Goal: Navigation & Orientation: Find specific page/section

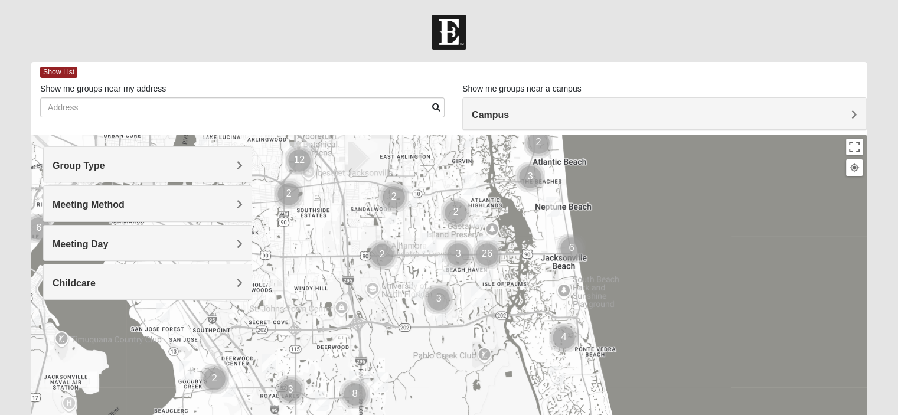
drag, startPoint x: 490, startPoint y: 364, endPoint x: 536, endPoint y: 224, distance: 147.3
click at [536, 224] on div at bounding box center [448, 371] width 835 height 472
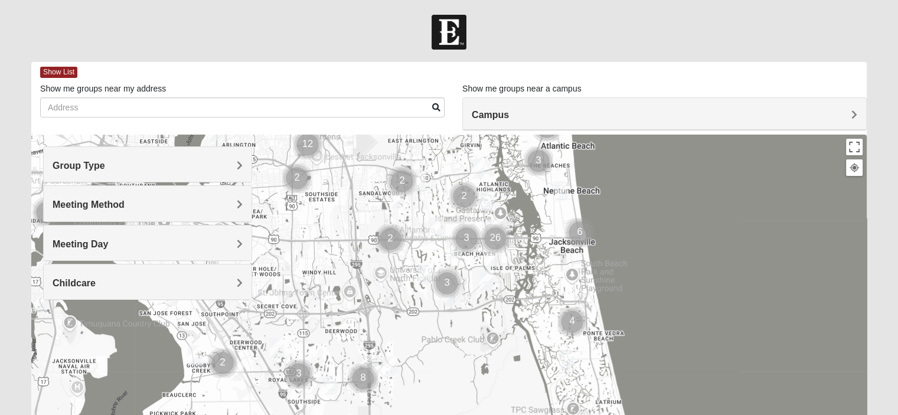
click at [452, 256] on img "1825 Mens Cason 32224" at bounding box center [453, 248] width 14 height 19
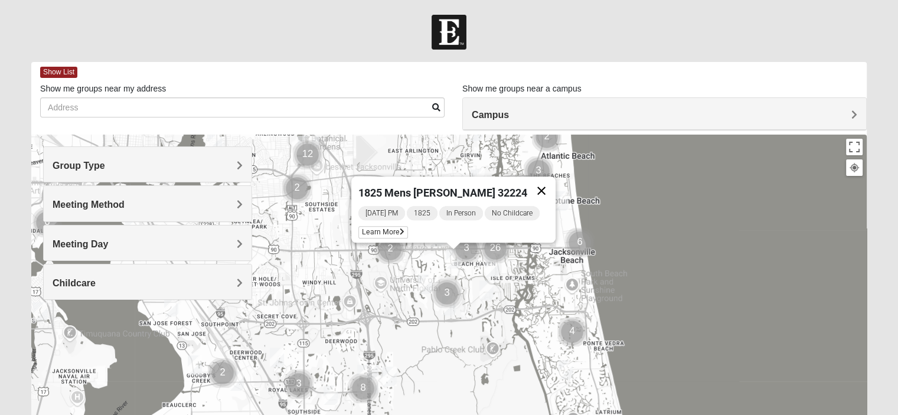
click at [543, 180] on button "Close" at bounding box center [541, 190] width 28 height 28
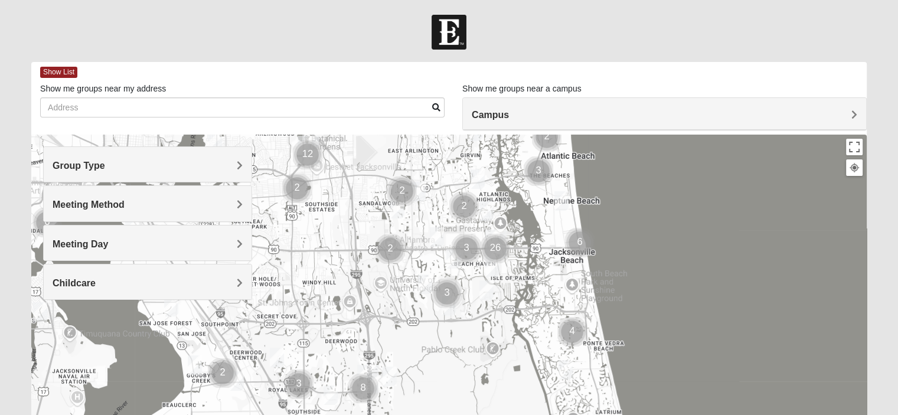
click at [182, 163] on h4 "Group Type" at bounding box center [148, 165] width 190 height 11
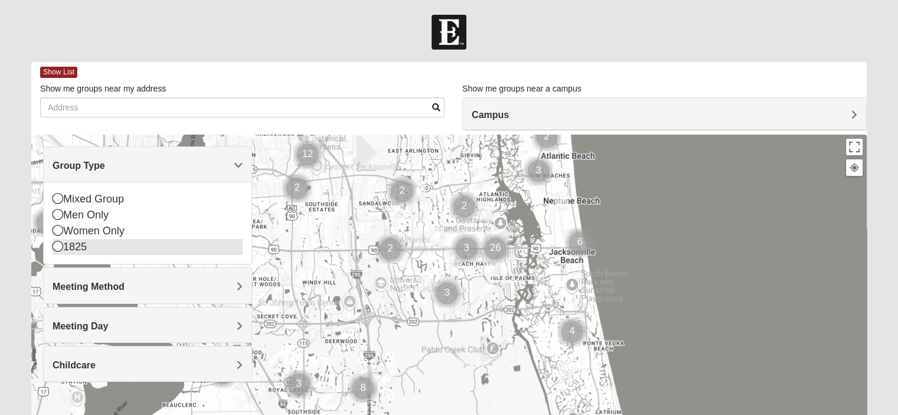
click at [59, 245] on icon at bounding box center [58, 246] width 11 height 11
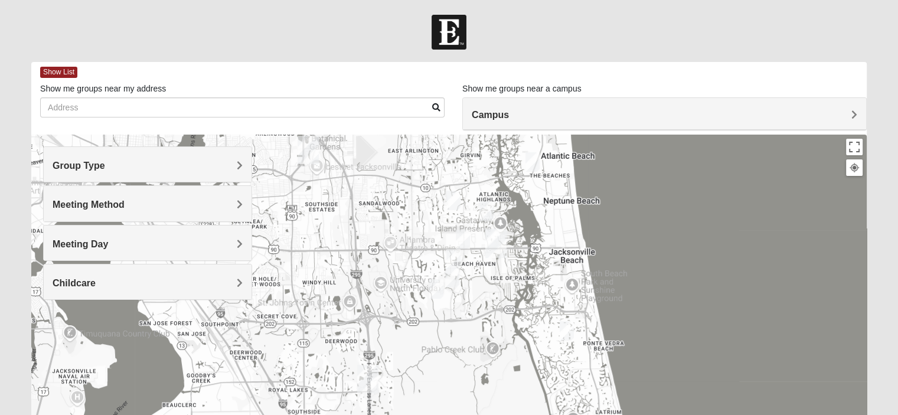
click at [432, 297] on img "1825 Womens Brunetti 32224" at bounding box center [436, 288] width 14 height 19
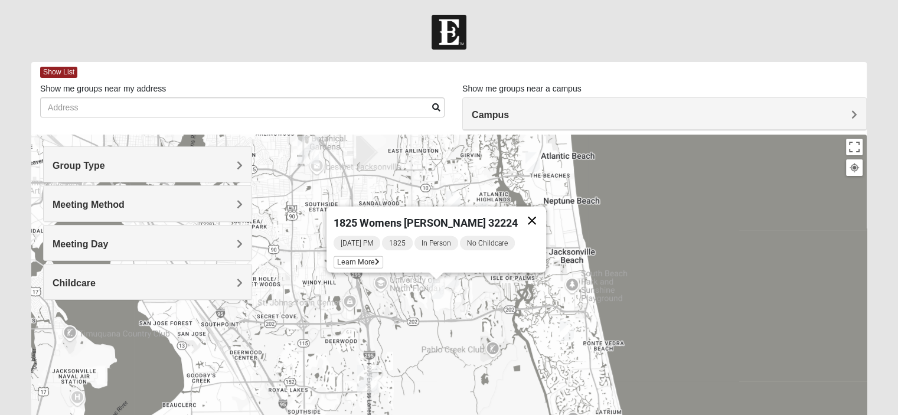
click at [524, 214] on button "Close" at bounding box center [532, 221] width 28 height 28
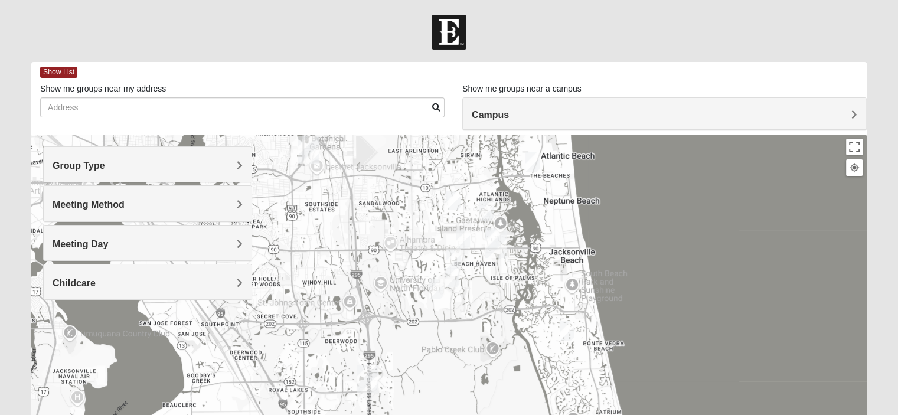
click at [452, 276] on img "1825 Womens Hirneisen 32224" at bounding box center [452, 277] width 14 height 19
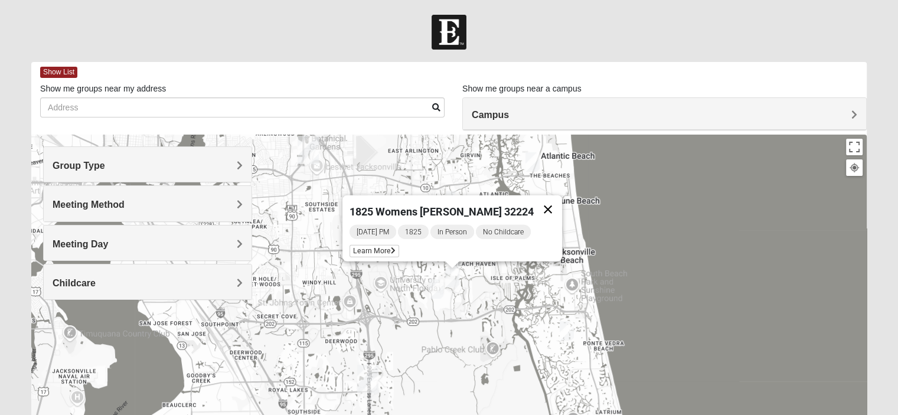
click at [535, 197] on button "Close" at bounding box center [548, 209] width 28 height 28
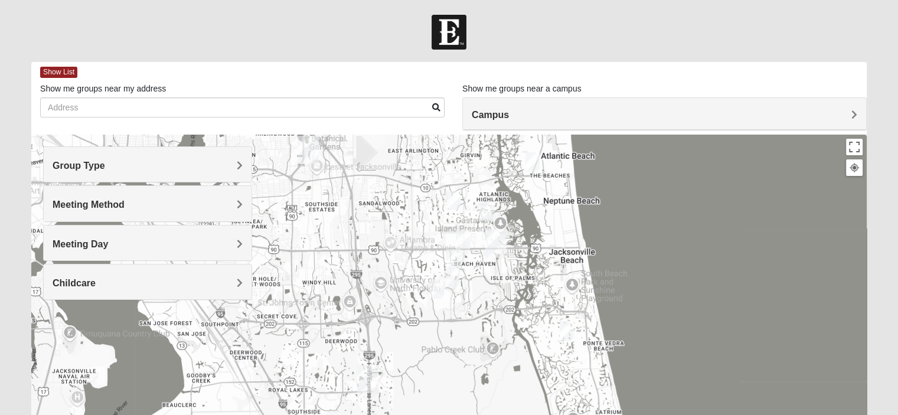
click at [567, 328] on img "1825 Mixed Gatewood/Morales 32082" at bounding box center [567, 330] width 14 height 19
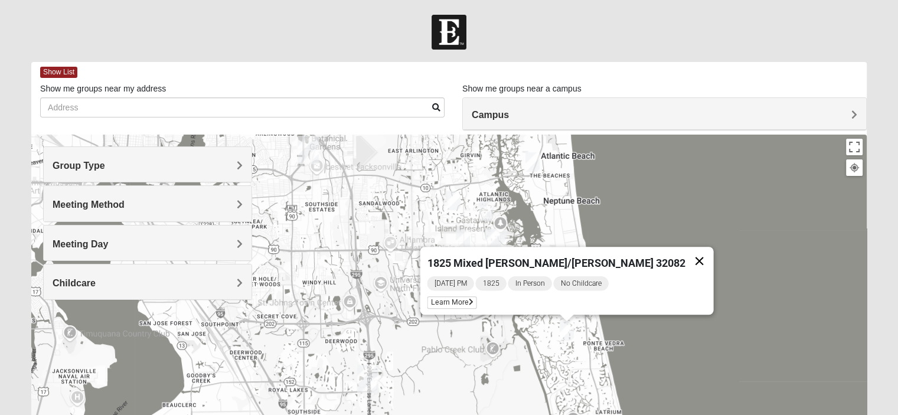
click at [685, 257] on button "Close" at bounding box center [699, 261] width 28 height 28
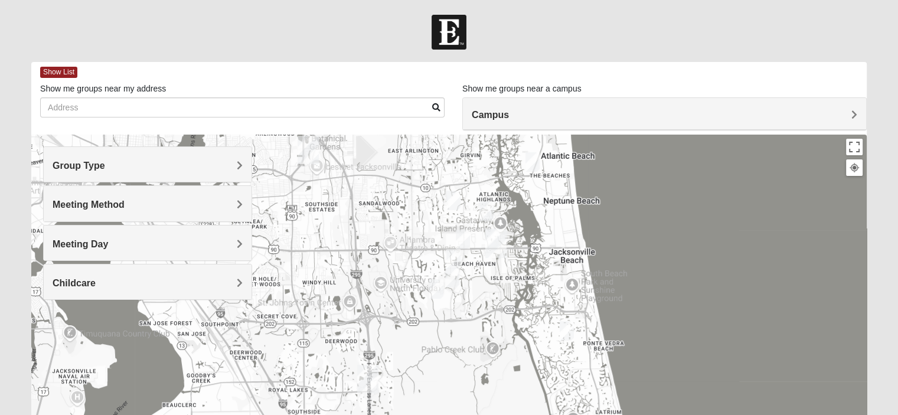
click at [456, 256] on img "1825 Mens Cason 32224" at bounding box center [453, 258] width 14 height 19
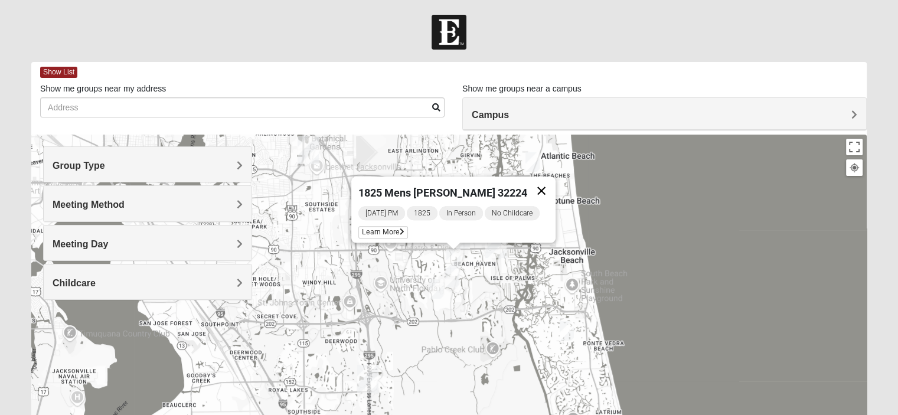
click at [543, 178] on button "Close" at bounding box center [541, 190] width 28 height 28
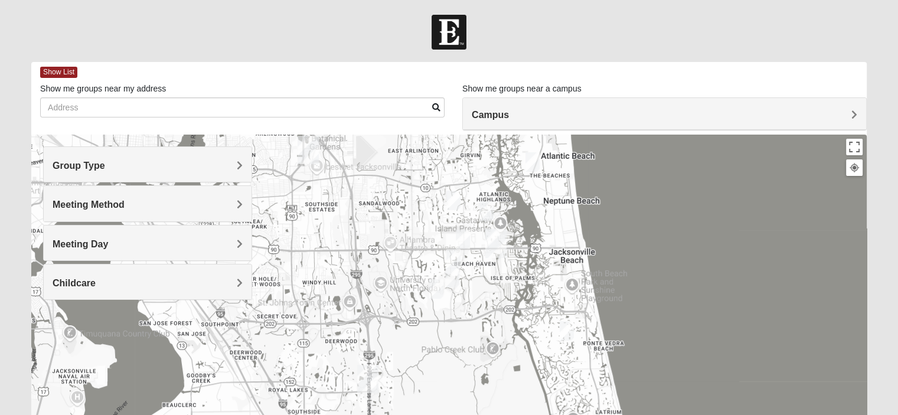
click at [460, 234] on img "1825 Womens Annis/Ferguson 32246" at bounding box center [463, 239] width 14 height 19
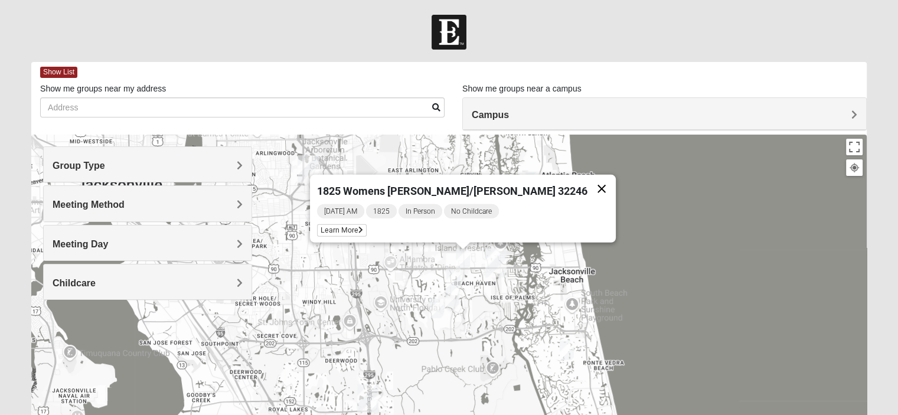
click at [587, 188] on button "Close" at bounding box center [601, 189] width 28 height 28
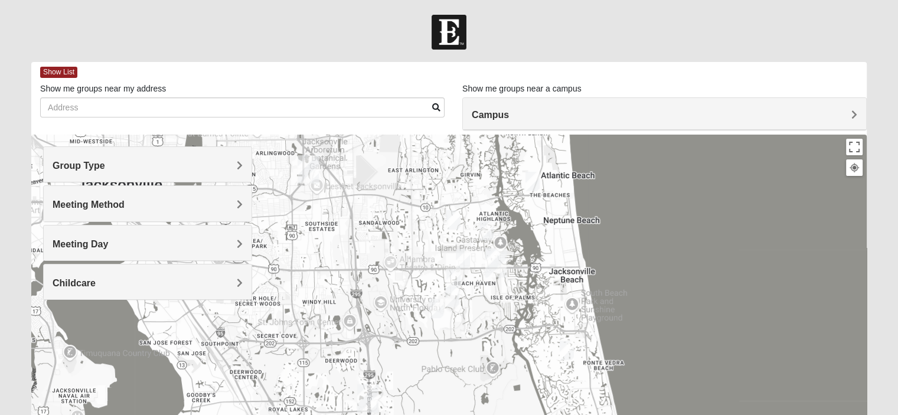
click at [487, 234] on img "1825 Womens Wood 32224" at bounding box center [486, 230] width 14 height 19
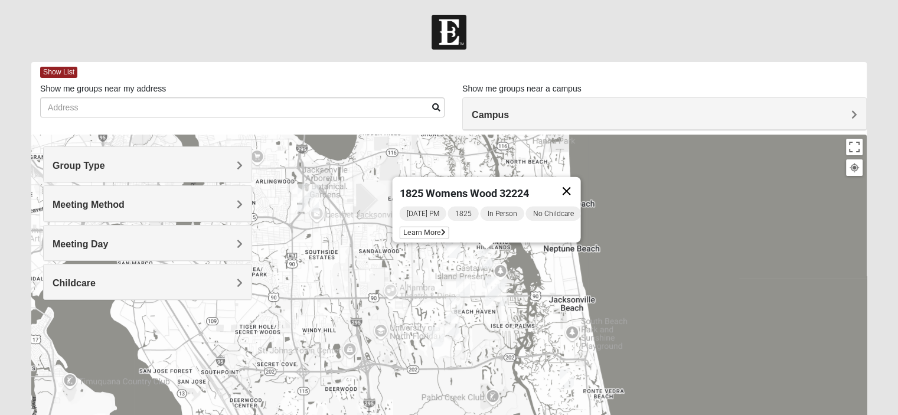
click at [574, 182] on button "Close" at bounding box center [566, 191] width 28 height 28
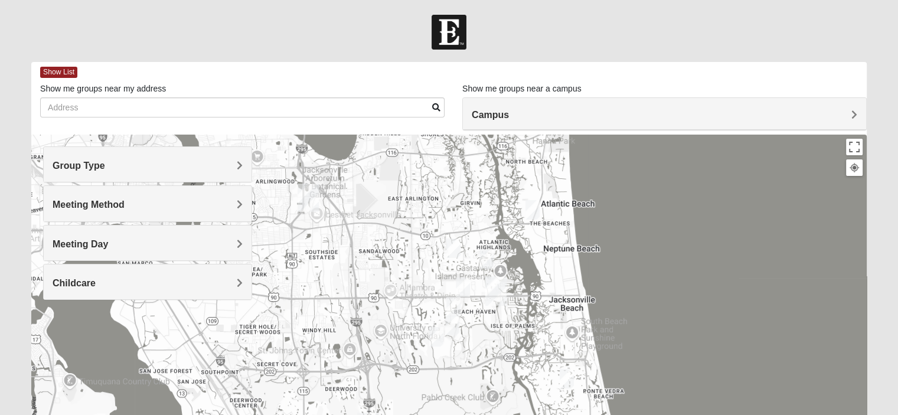
click at [458, 250] on img "1825 Mixed Annis 32246" at bounding box center [453, 247] width 14 height 19
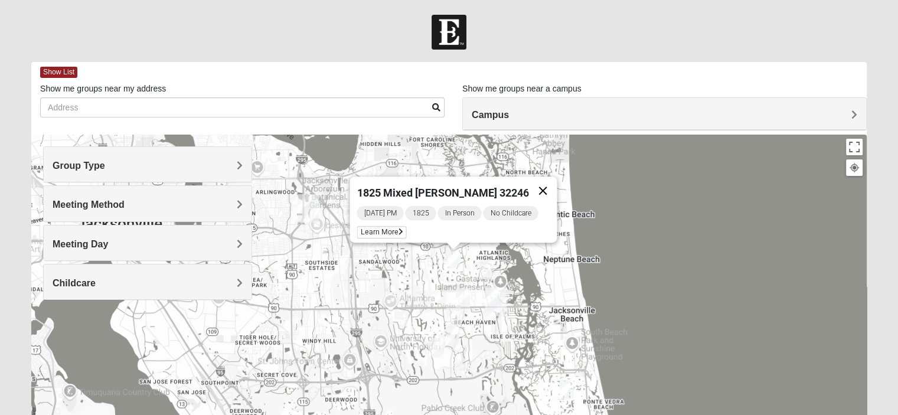
click at [545, 179] on button "Close" at bounding box center [542, 190] width 28 height 28
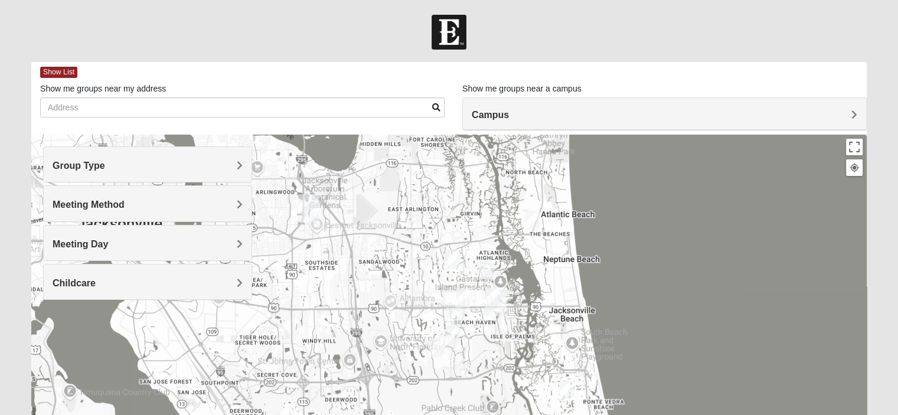
click at [530, 220] on img "1825 Mixed Arola 32233" at bounding box center [532, 220] width 14 height 19
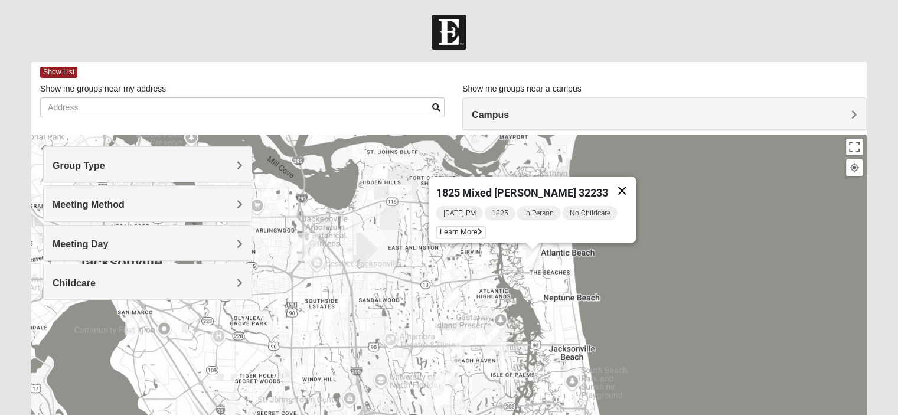
click at [626, 185] on button "Close" at bounding box center [621, 190] width 28 height 28
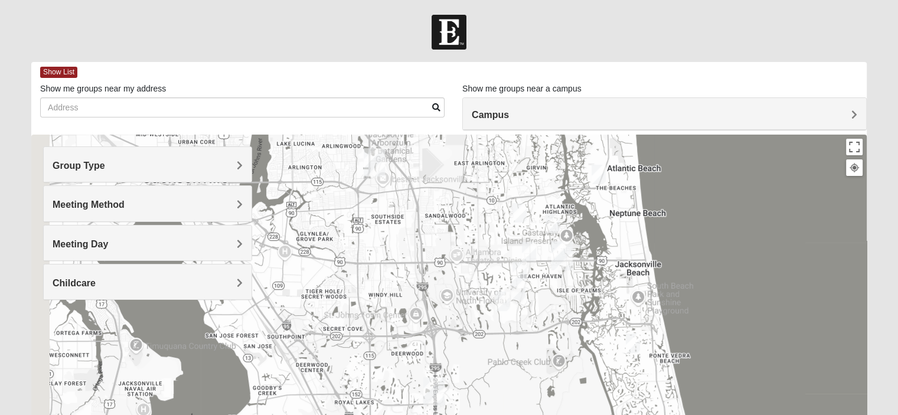
drag, startPoint x: 318, startPoint y: 294, endPoint x: 393, endPoint y: 198, distance: 122.0
click at [393, 198] on div at bounding box center [448, 371] width 835 height 472
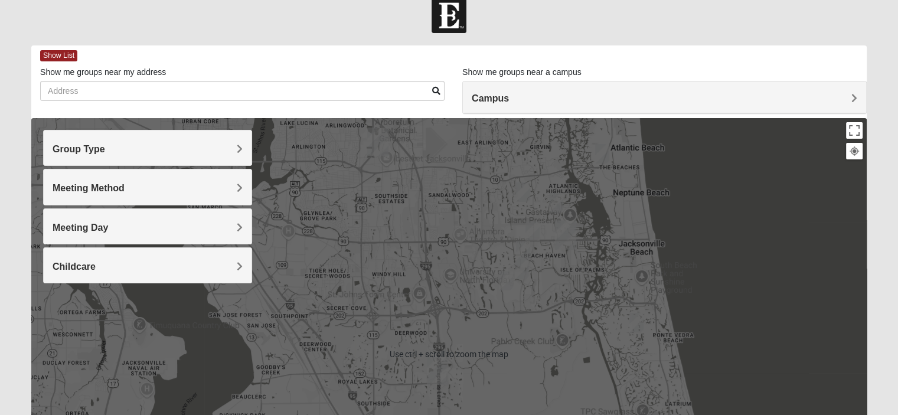
scroll to position [19, 0]
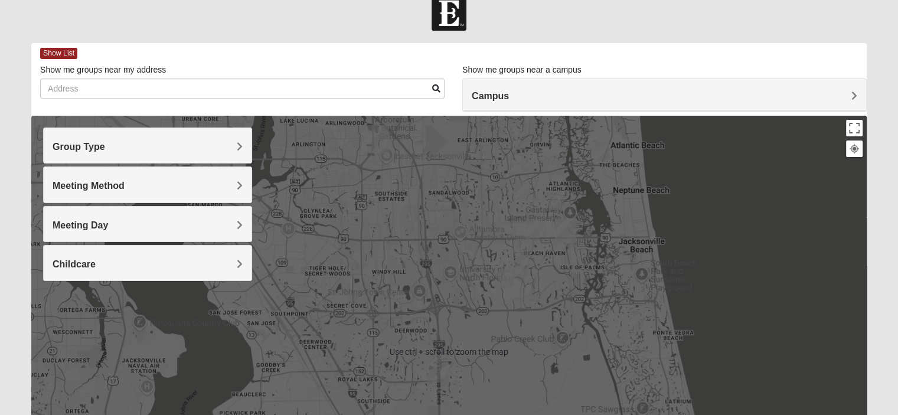
click at [630, 323] on img "1825 Mixed Gatewood/Morales 32082" at bounding box center [636, 319] width 14 height 19
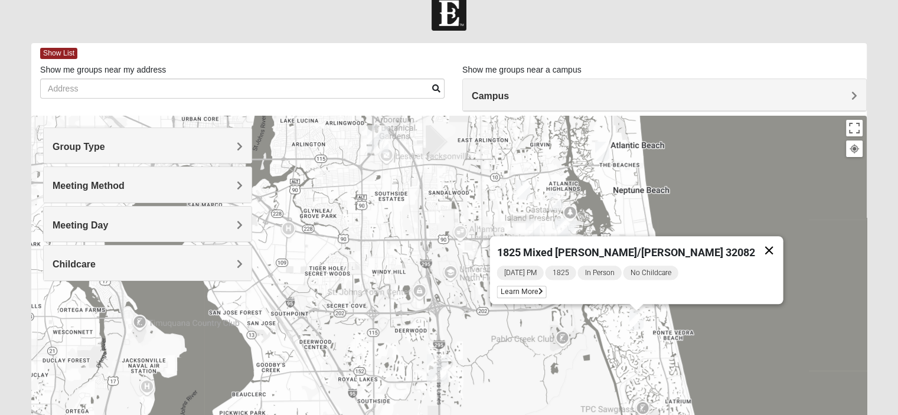
click at [754, 245] on button "Close" at bounding box center [768, 250] width 28 height 28
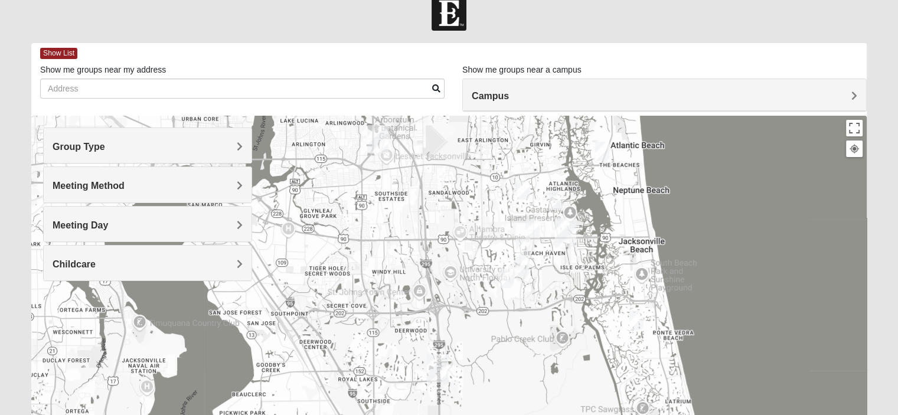
drag, startPoint x: 448, startPoint y: 306, endPoint x: 470, endPoint y: 170, distance: 138.2
click at [470, 173] on div "To navigate, press the arrow keys." at bounding box center [448, 352] width 835 height 472
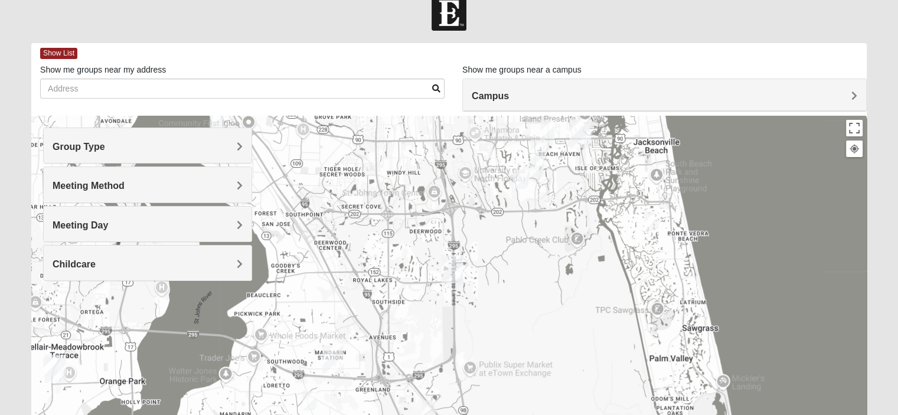
click at [470, 170] on div at bounding box center [448, 352] width 835 height 472
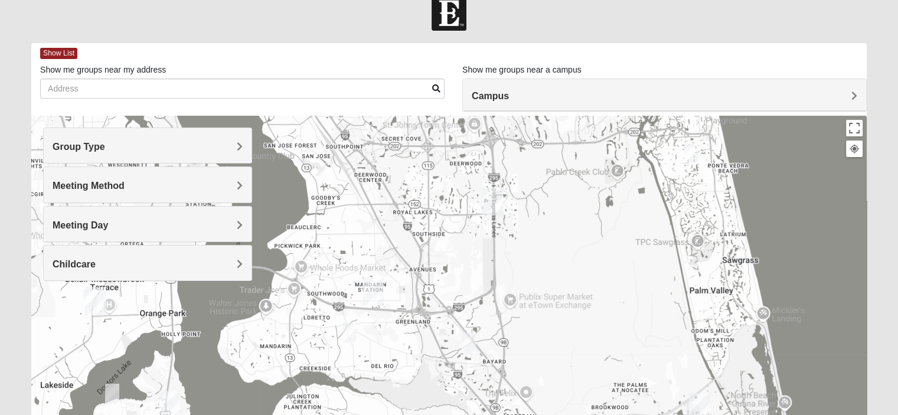
drag, startPoint x: 511, startPoint y: 296, endPoint x: 522, endPoint y: 281, distance: 18.2
click at [522, 281] on div at bounding box center [448, 352] width 835 height 472
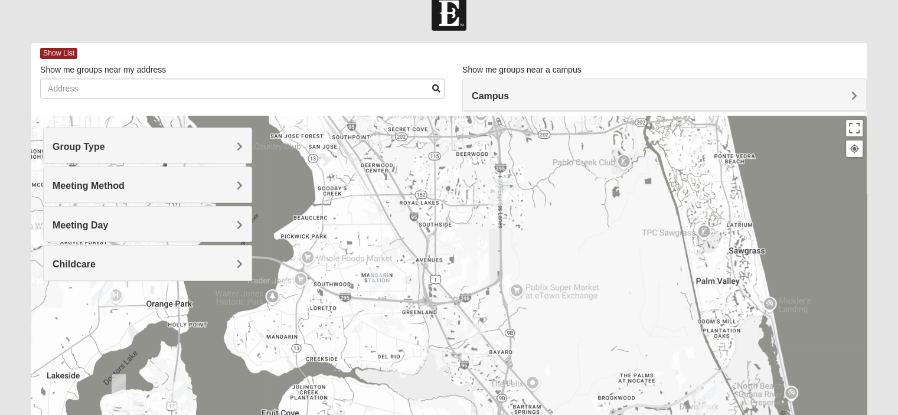
click at [470, 331] on img "1825 Mixed Cutshall 32258" at bounding box center [475, 332] width 14 height 19
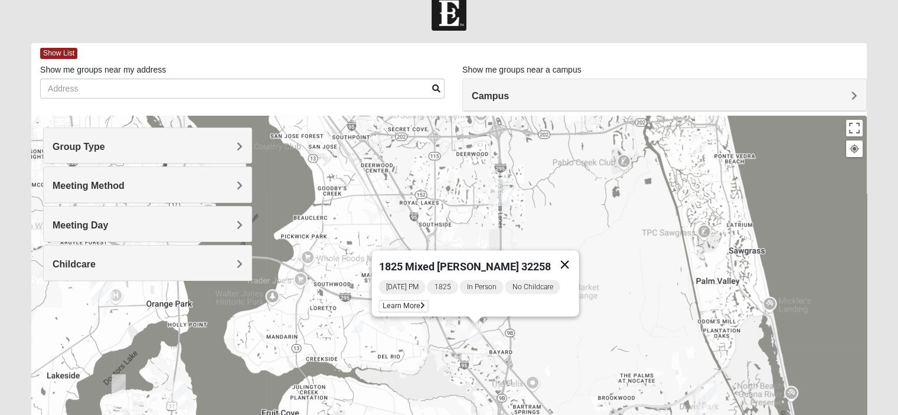
click at [565, 266] on button "Close" at bounding box center [564, 264] width 28 height 28
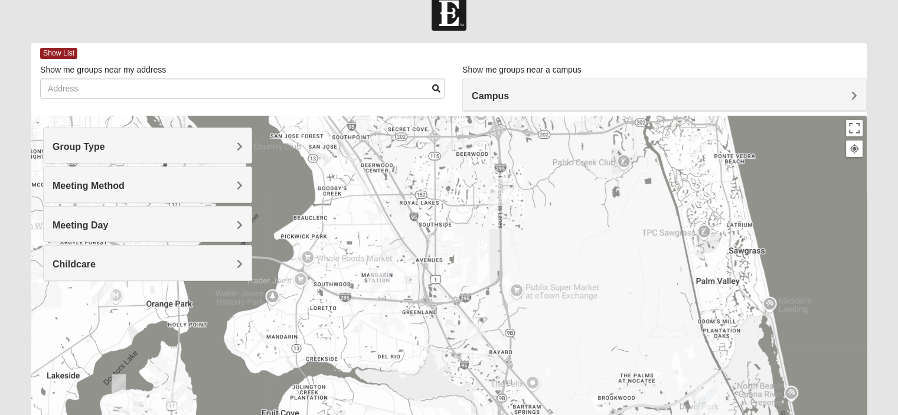
click at [351, 320] on img "1825 Mixed Fletcher 32258" at bounding box center [356, 322] width 14 height 19
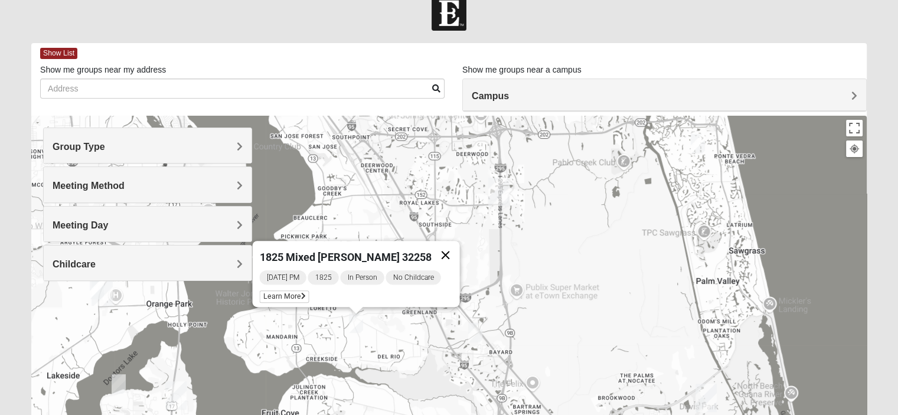
click at [439, 245] on button "Close" at bounding box center [445, 255] width 28 height 28
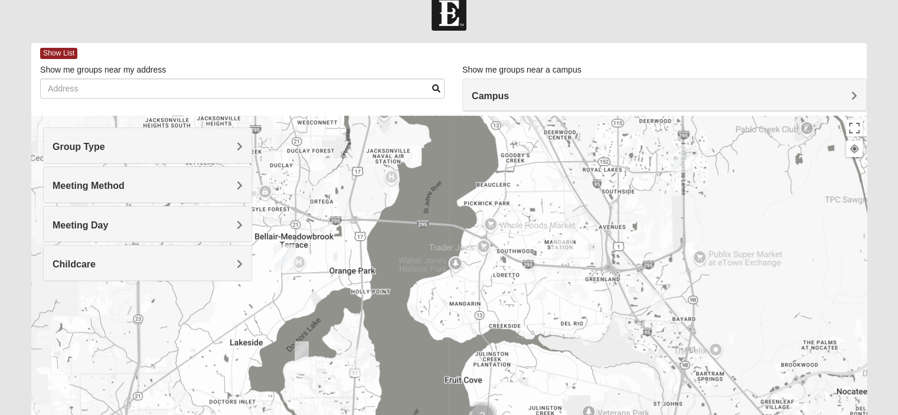
drag, startPoint x: 362, startPoint y: 271, endPoint x: 552, endPoint y: 237, distance: 193.1
click at [552, 237] on div at bounding box center [448, 352] width 835 height 472
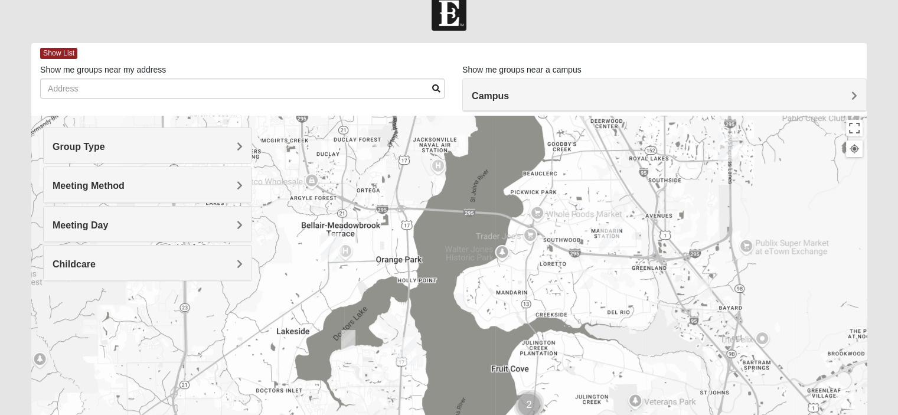
click at [346, 338] on img "1825 Mixed Suggs 32068" at bounding box center [348, 339] width 14 height 19
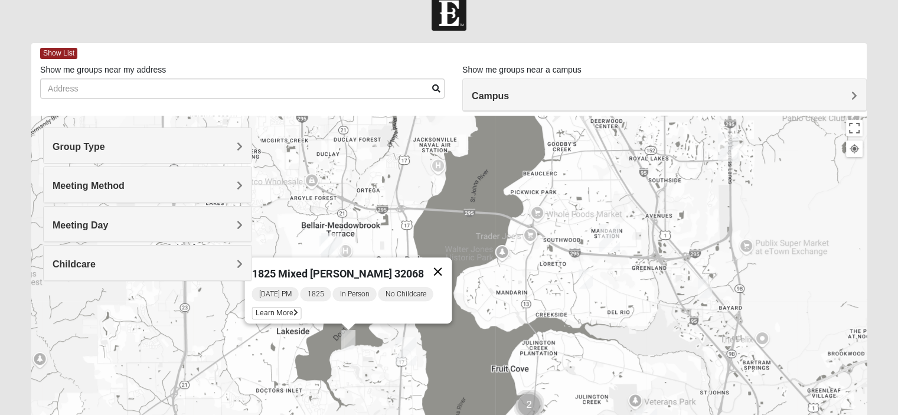
click at [441, 266] on button "Close" at bounding box center [437, 271] width 28 height 28
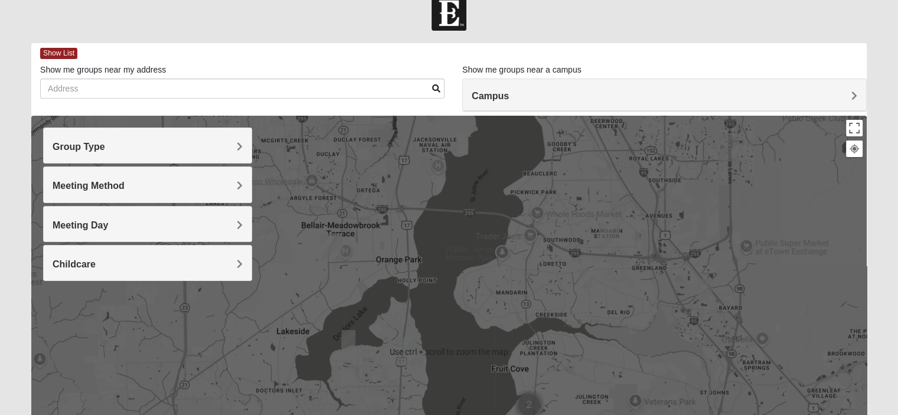
scroll to position [129, 0]
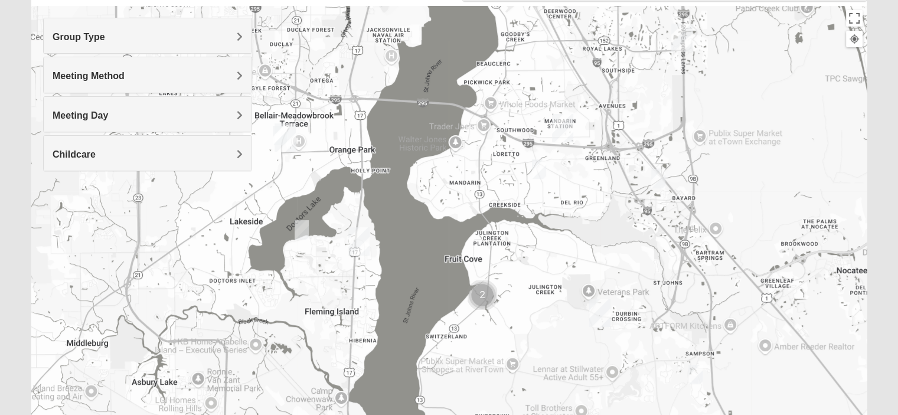
drag, startPoint x: 644, startPoint y: 338, endPoint x: 557, endPoint y: 330, distance: 87.7
click at [557, 330] on div "To navigate, press the arrow keys." at bounding box center [448, 242] width 835 height 472
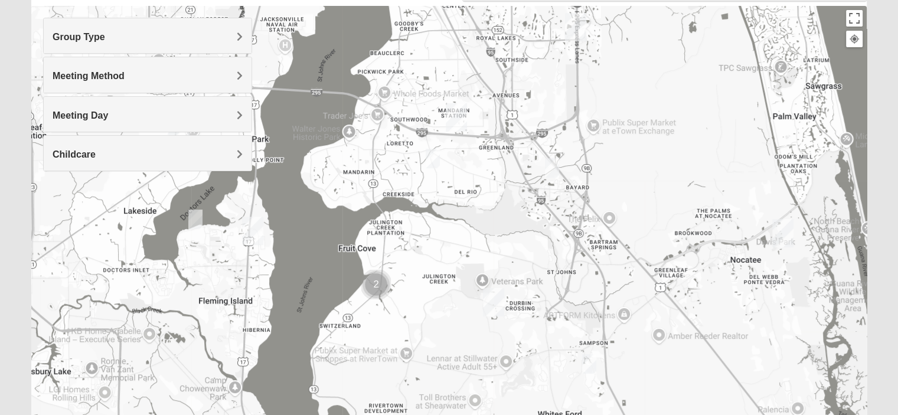
click at [587, 358] on img "1825 Mixed Lovin/Hale 32092" at bounding box center [589, 363] width 14 height 19
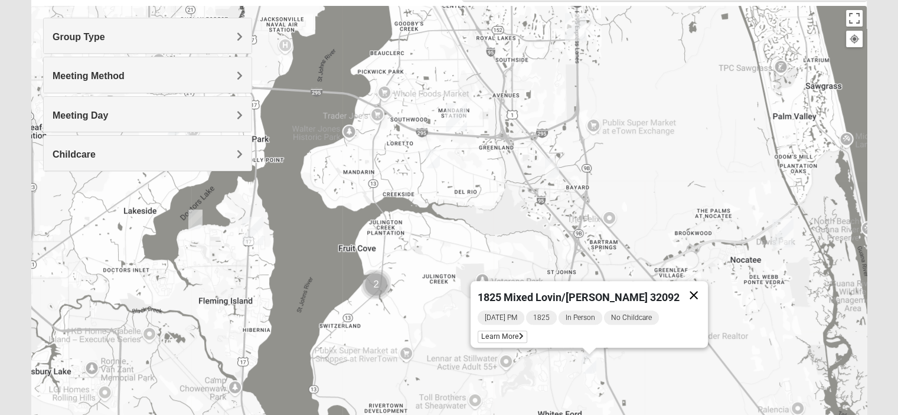
click at [679, 295] on button "Close" at bounding box center [693, 295] width 28 height 28
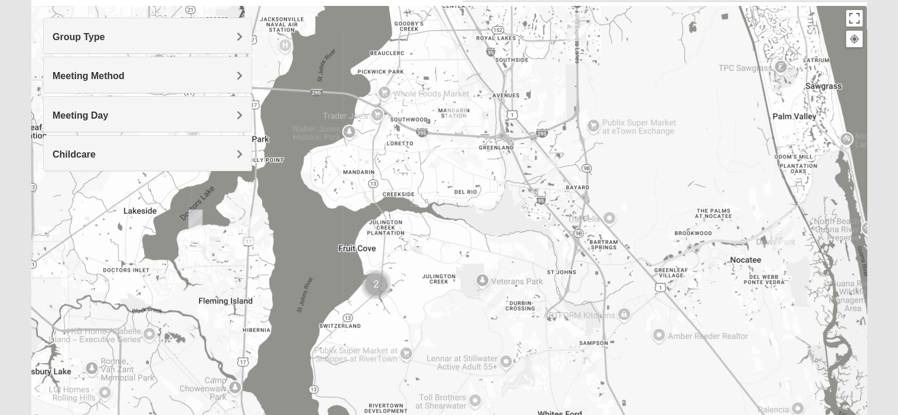
drag, startPoint x: 510, startPoint y: 364, endPoint x: 456, endPoint y: 276, distance: 103.0
click at [456, 273] on div "To navigate, press the arrow keys." at bounding box center [448, 242] width 835 height 472
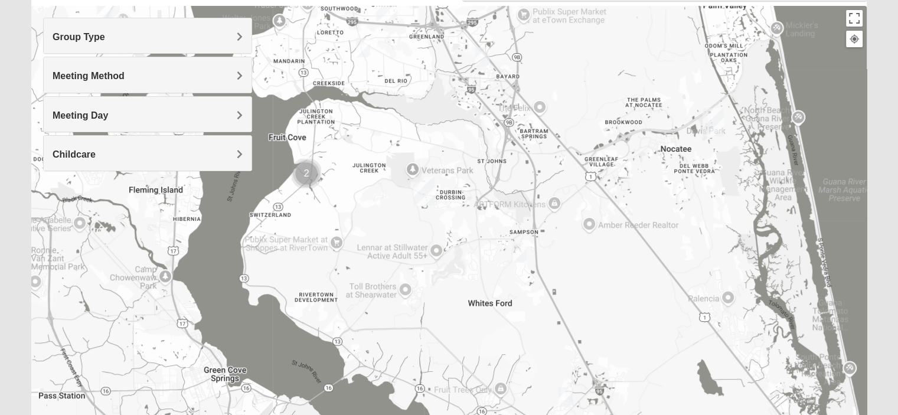
drag, startPoint x: 518, startPoint y: 275, endPoint x: 444, endPoint y: 195, distance: 108.6
click at [444, 195] on div at bounding box center [448, 242] width 835 height 472
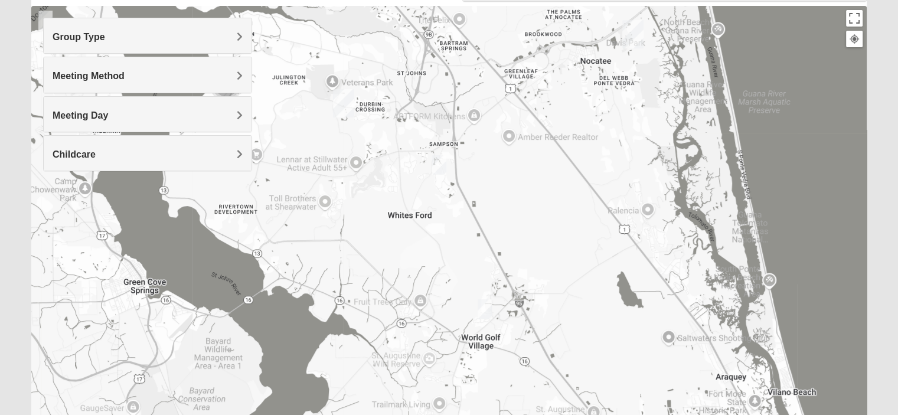
click at [488, 315] on img "1825 Mixed Barfield 32092" at bounding box center [484, 308] width 14 height 19
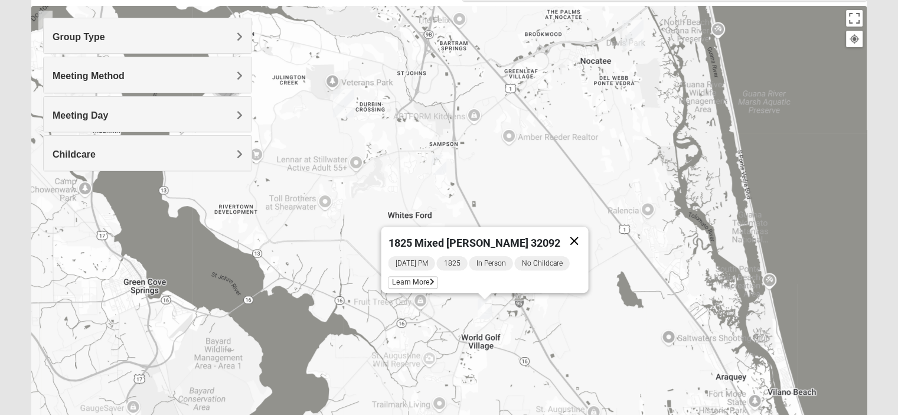
click at [576, 234] on button "Close" at bounding box center [574, 241] width 28 height 28
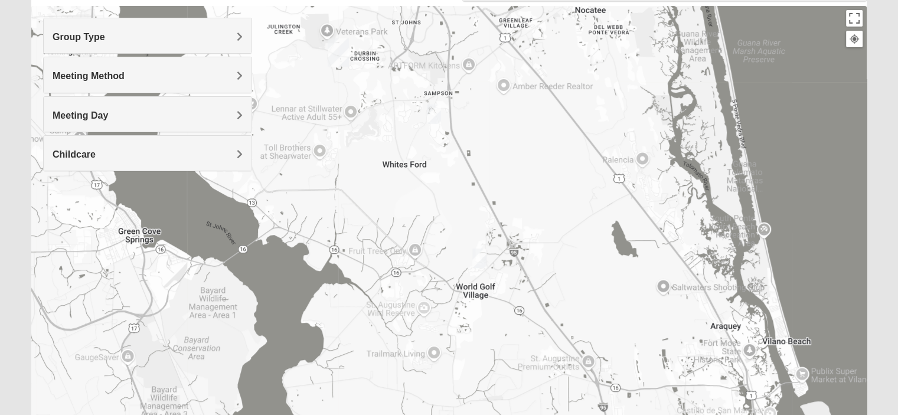
drag, startPoint x: 509, startPoint y: 292, endPoint x: 488, endPoint y: 139, distance: 154.2
click at [488, 139] on div "To navigate, press the arrow keys." at bounding box center [448, 242] width 835 height 472
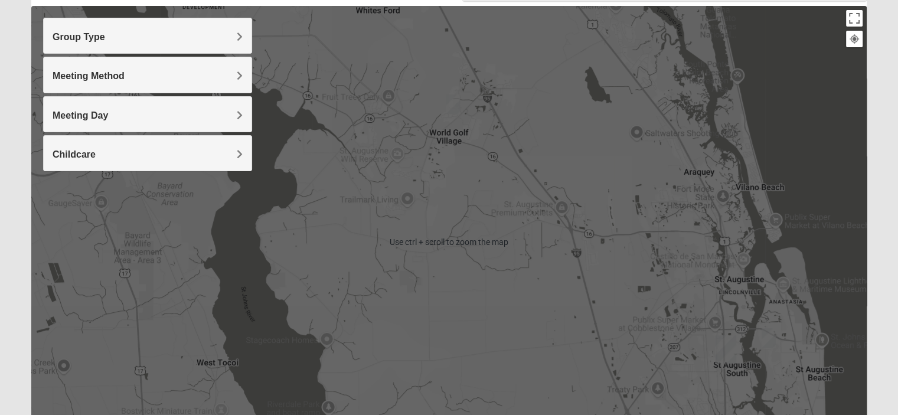
scroll to position [219, 0]
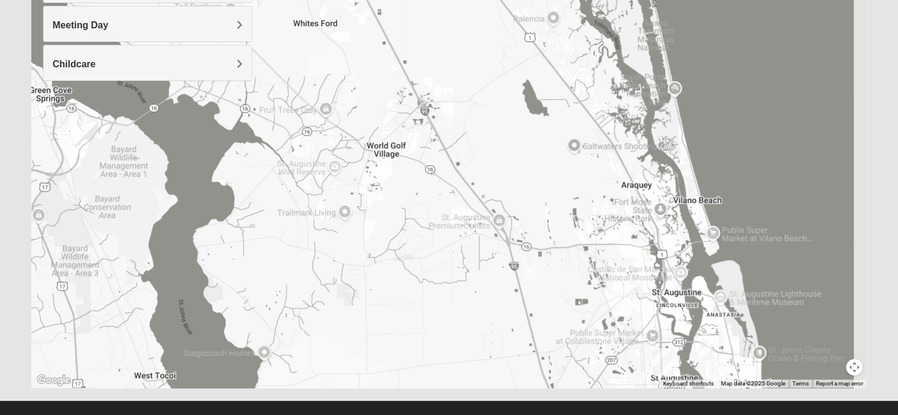
drag, startPoint x: 551, startPoint y: 254, endPoint x: 512, endPoint y: 343, distance: 97.0
click at [512, 343] on div at bounding box center [448, 152] width 835 height 472
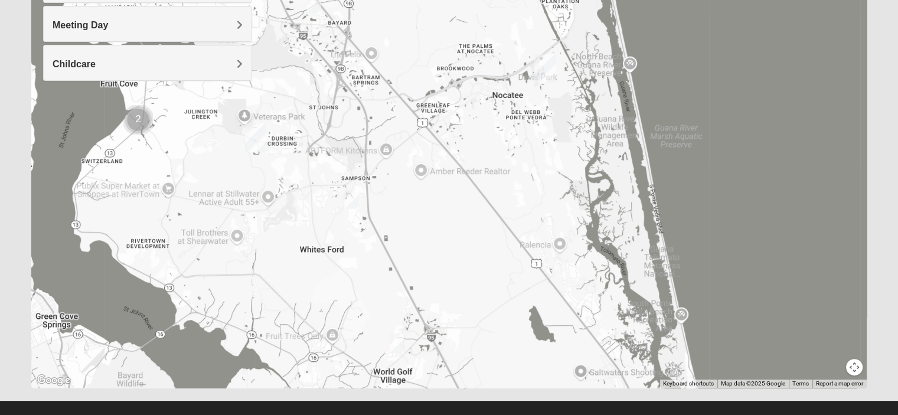
drag, startPoint x: 513, startPoint y: 194, endPoint x: 534, endPoint y: 347, distance: 154.3
click at [534, 347] on div at bounding box center [448, 152] width 835 height 472
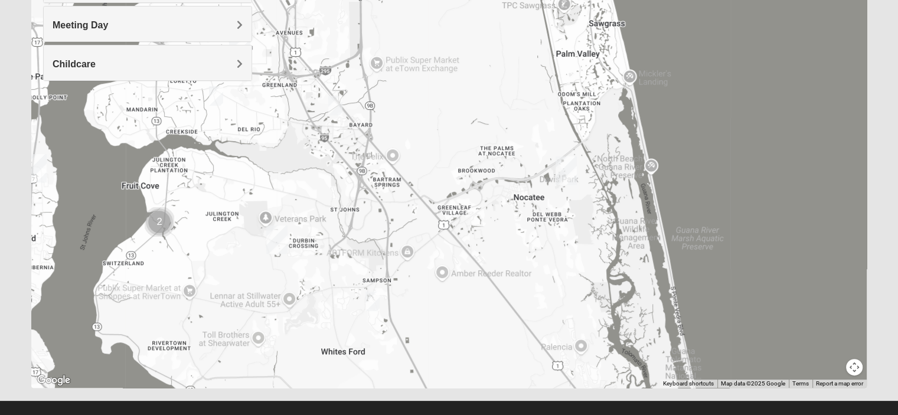
click at [512, 289] on div at bounding box center [448, 152] width 835 height 472
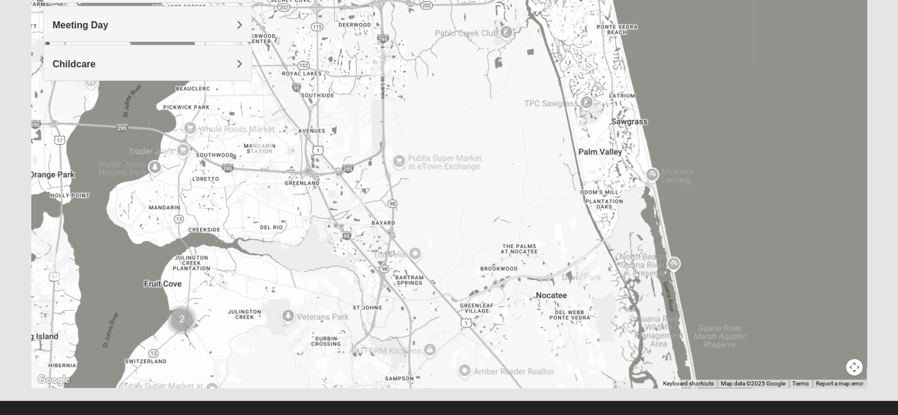
drag, startPoint x: 526, startPoint y: 230, endPoint x: 553, endPoint y: 337, distance: 110.6
click at [553, 337] on div at bounding box center [448, 152] width 835 height 472
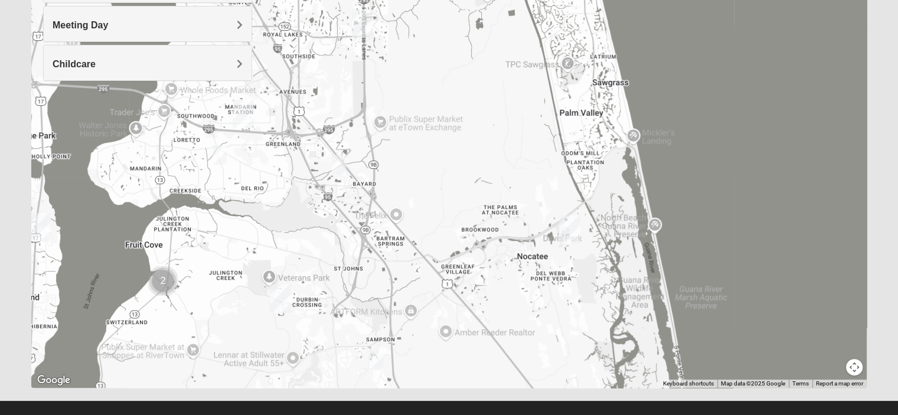
drag, startPoint x: 441, startPoint y: 332, endPoint x: 348, endPoint y: 149, distance: 205.6
click at [348, 149] on div at bounding box center [448, 152] width 835 height 472
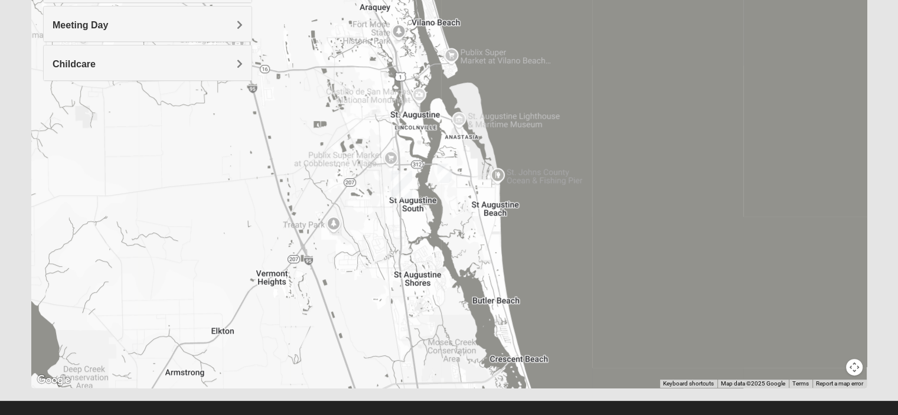
click at [451, 172] on div at bounding box center [448, 152] width 835 height 472
click at [441, 177] on img "1825 Mixed Lauter 32080" at bounding box center [444, 172] width 14 height 19
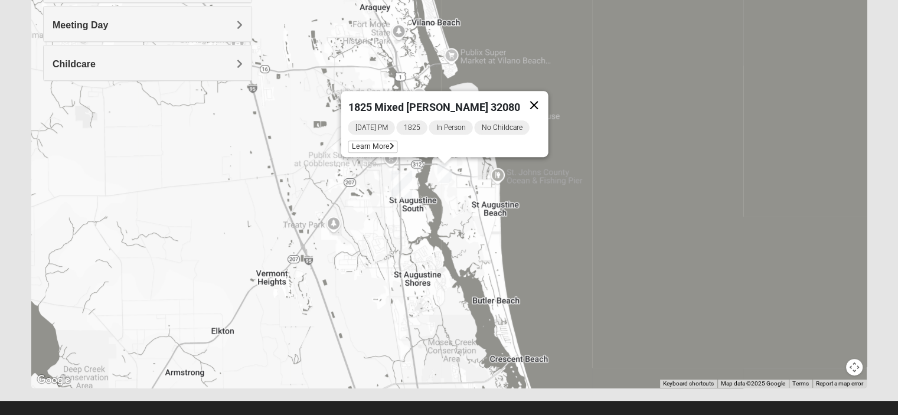
click at [534, 99] on button "Close" at bounding box center [533, 105] width 28 height 28
